Goal: Task Accomplishment & Management: Manage account settings

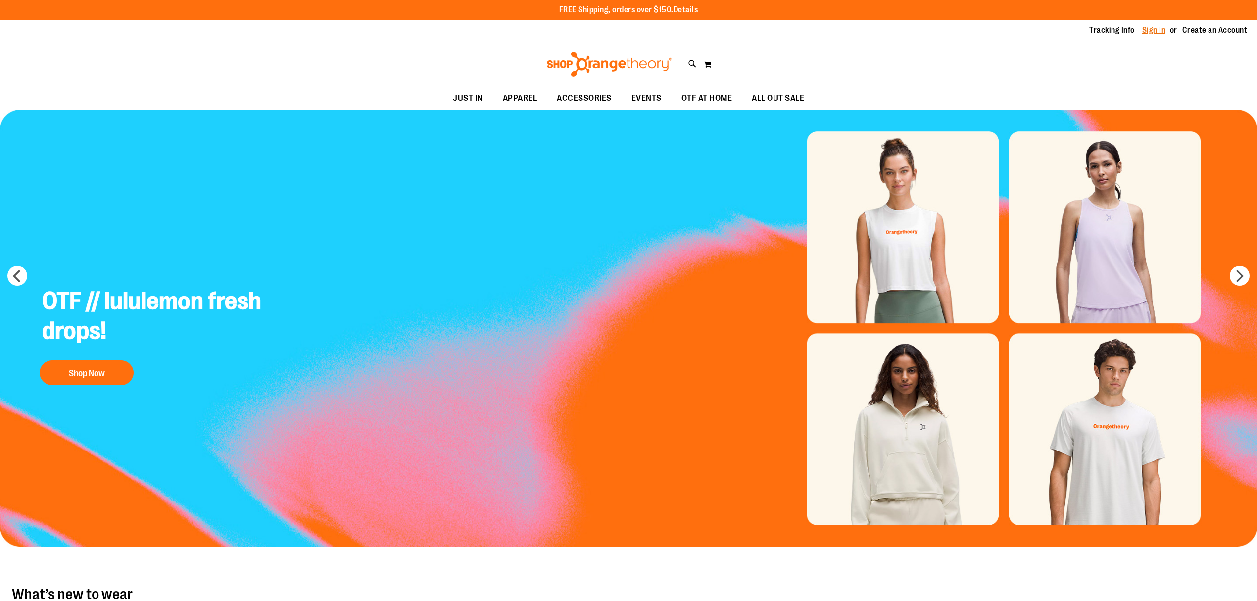
click at [1154, 32] on link "Sign In" at bounding box center [1155, 30] width 24 height 11
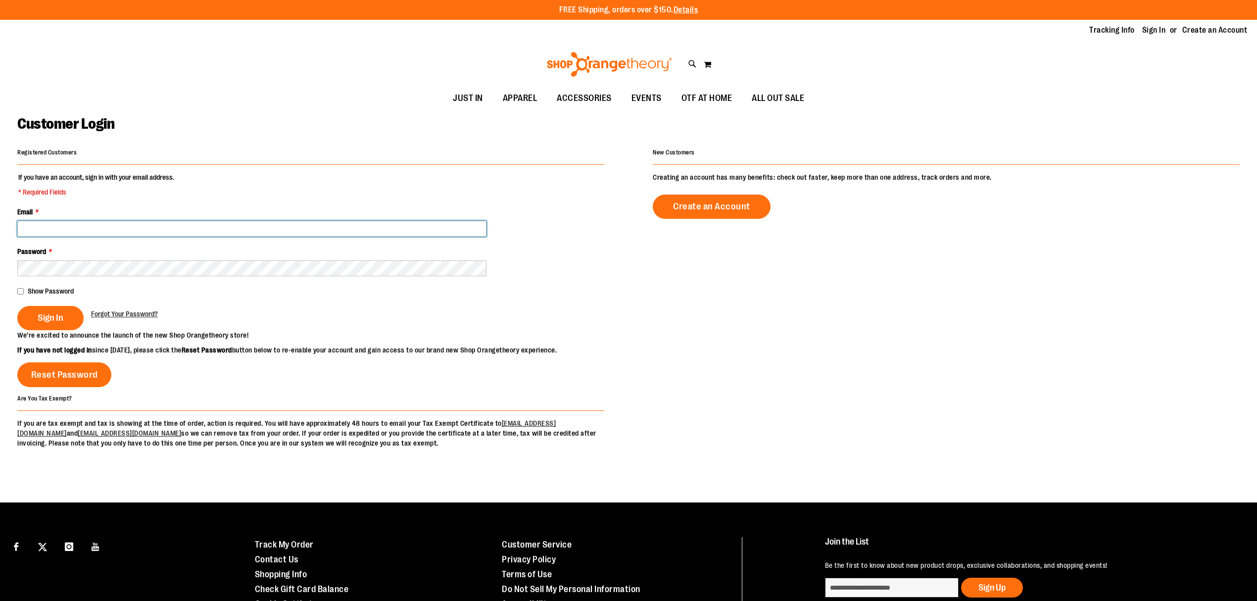
click at [231, 226] on input "Email *" at bounding box center [251, 229] width 469 height 16
type input "**********"
click at [38, 292] on span "Show Password" at bounding box center [51, 291] width 46 height 8
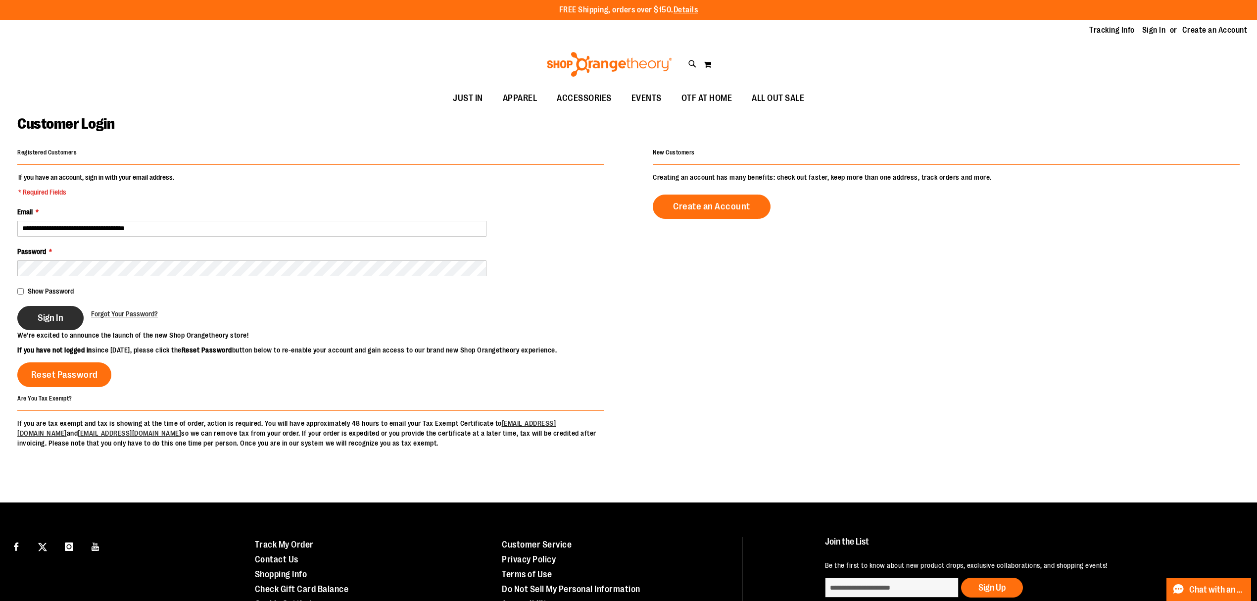
drag, startPoint x: 58, startPoint y: 321, endPoint x: 63, endPoint y: 321, distance: 5.5
click at [57, 321] on span "Sign In" at bounding box center [51, 317] width 26 height 11
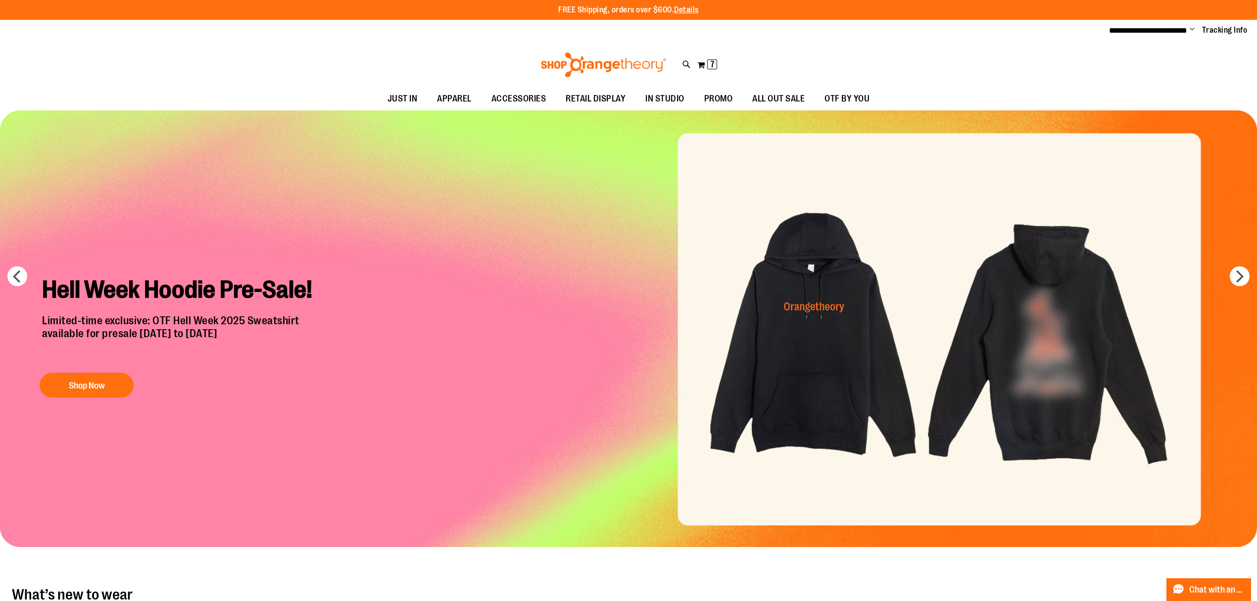
drag, startPoint x: 704, startPoint y: 57, endPoint x: 725, endPoint y: 59, distance: 21.4
click at [704, 57] on button "My Cart 7 7 items" at bounding box center [707, 65] width 21 height 16
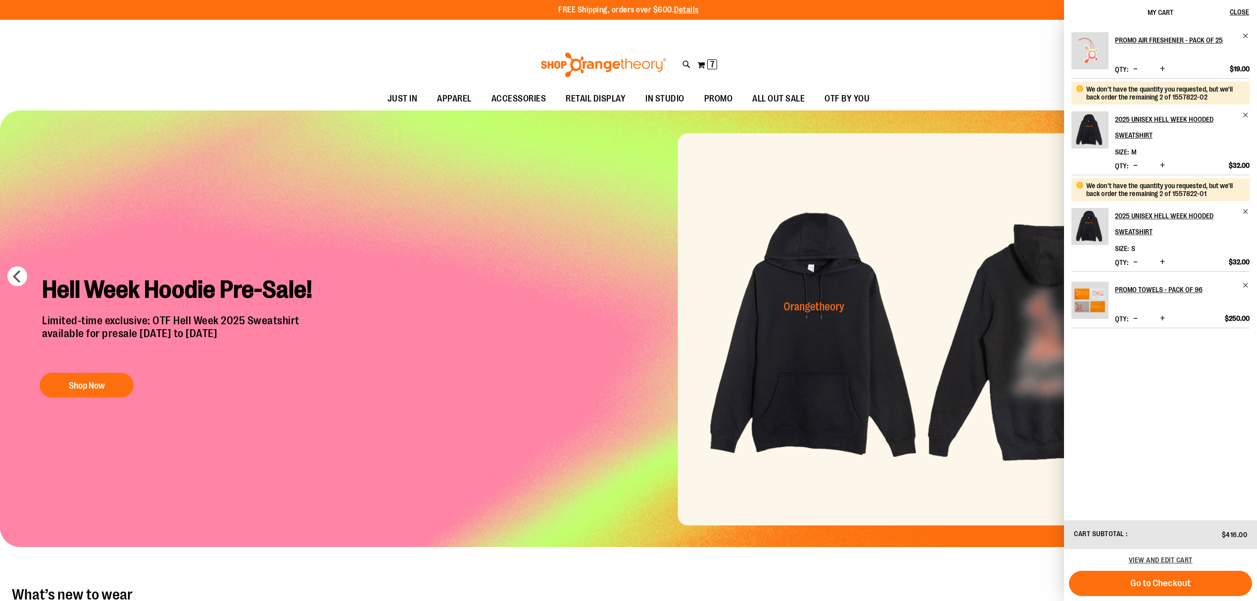
click at [951, 66] on div "Toggle Nav Search Popular Suggestions Advanced Search" at bounding box center [628, 65] width 1257 height 46
